Goal: Check status: Check status

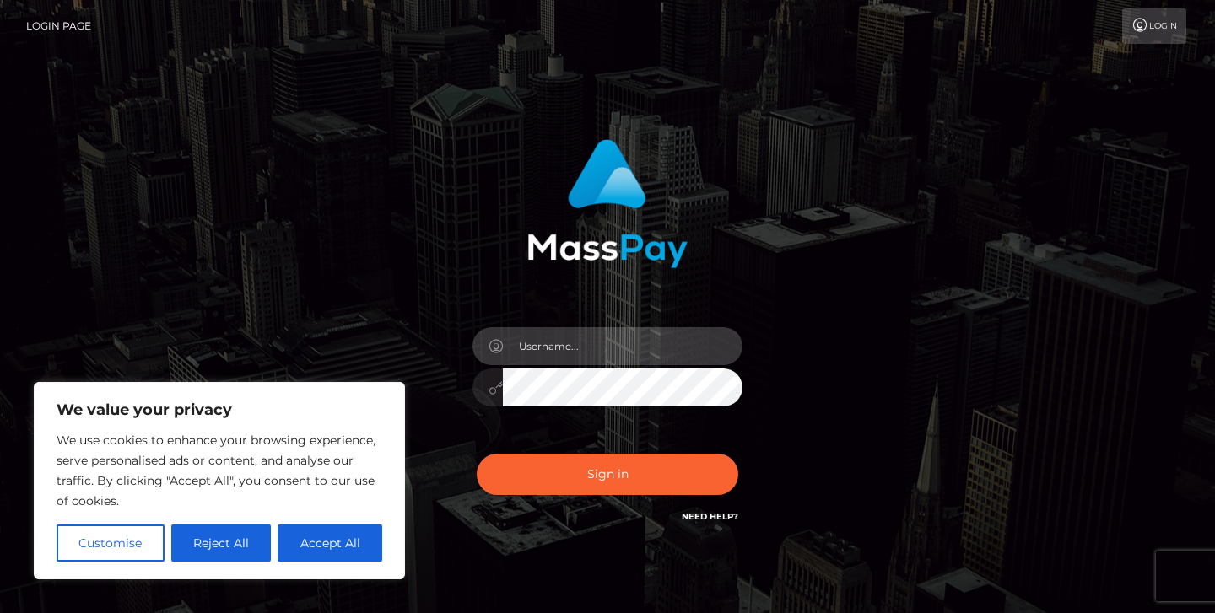
type input "jeremyfeist"
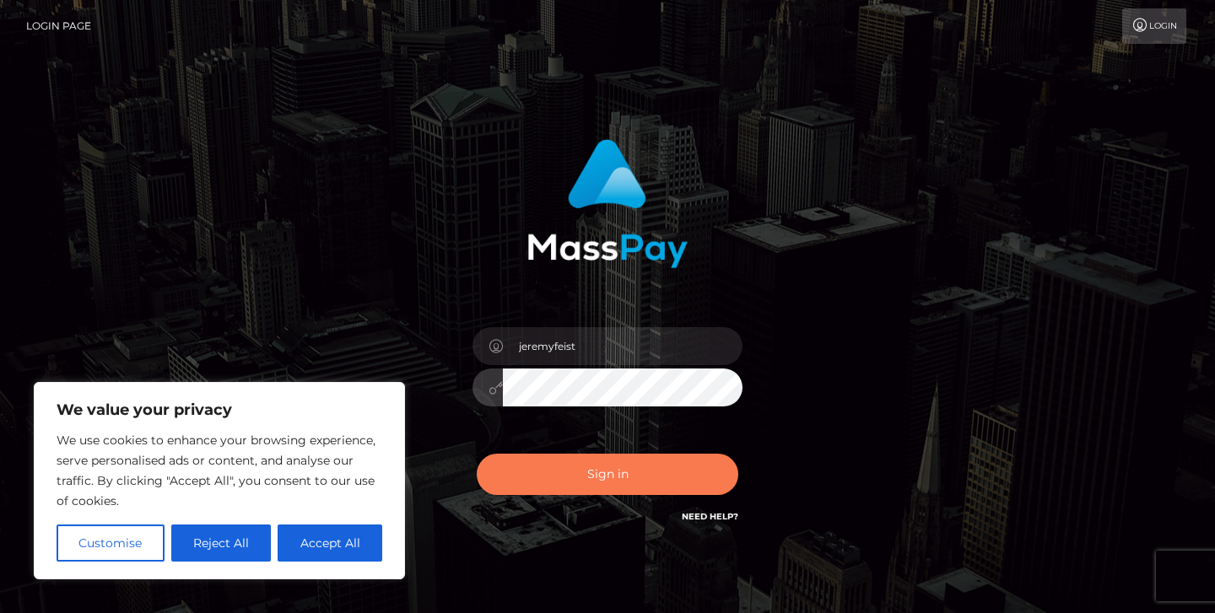
click at [545, 469] on button "Sign in" at bounding box center [608, 474] width 262 height 41
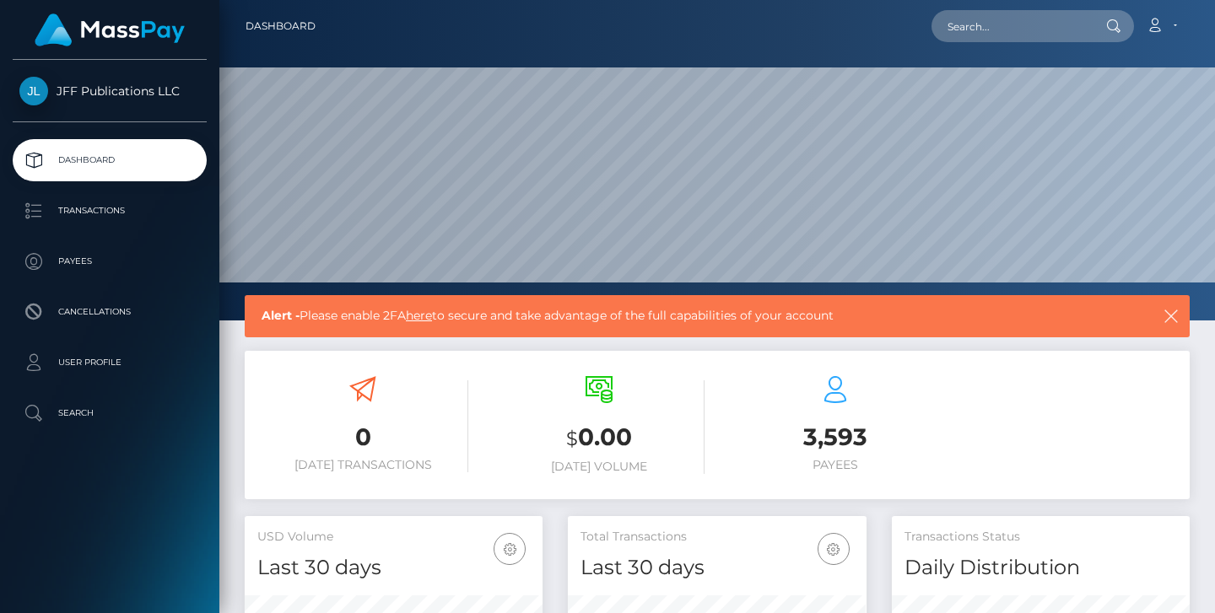
scroll to position [298, 299]
click at [84, 205] on p "Transactions" at bounding box center [109, 210] width 181 height 25
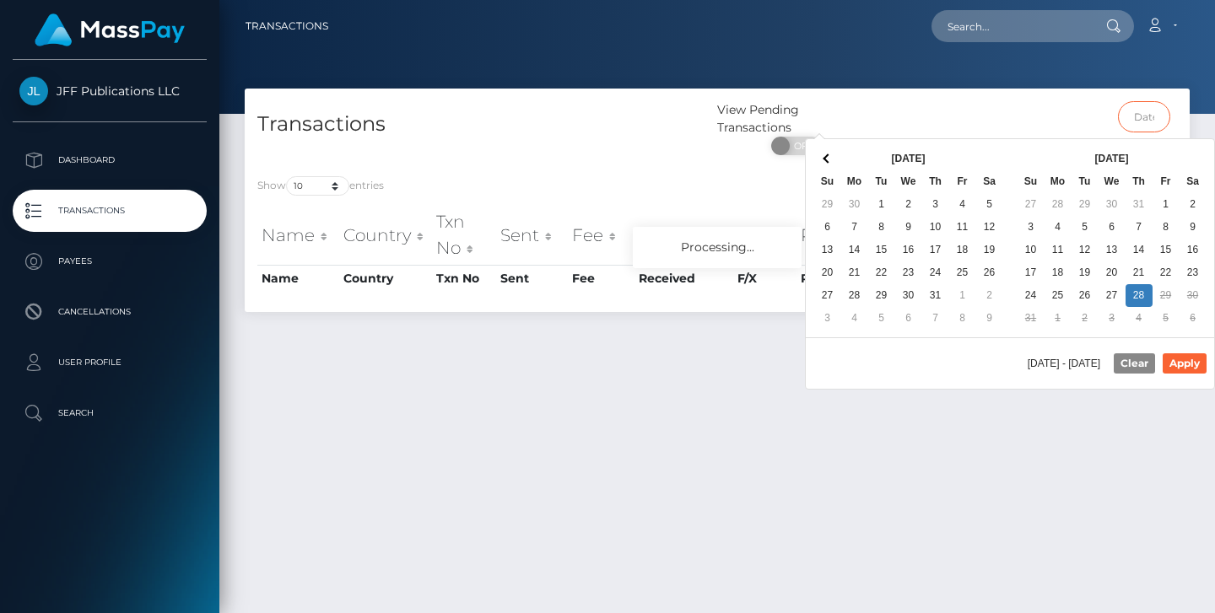
click at [1165, 125] on input "text" at bounding box center [1144, 116] width 53 height 31
click at [1161, 298] on td "29" at bounding box center [1166, 295] width 27 height 23
click at [1185, 367] on button "Apply" at bounding box center [1185, 364] width 44 height 20
type input "08/26/2025 - 08/28/2025"
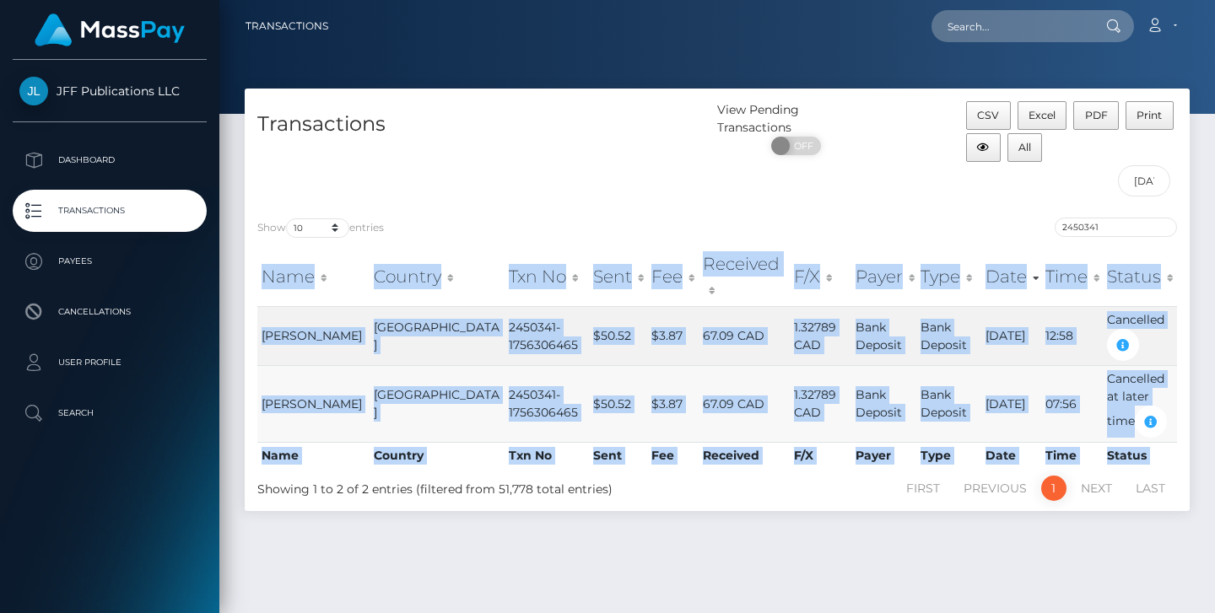
drag, startPoint x: 257, startPoint y: 263, endPoint x: 1167, endPoint y: 396, distance: 920.0
click at [1167, 396] on div "Name Country Txn No Sent Fee Received F/X Payer Type Date Time Status Name Coun…" at bounding box center [717, 358] width 945 height 233
